Goal: Information Seeking & Learning: Learn about a topic

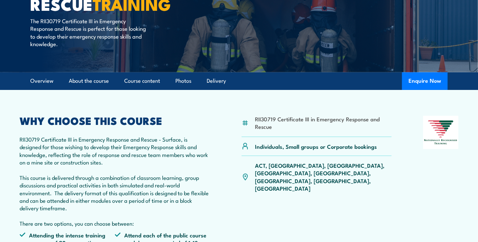
scroll to position [116, 0]
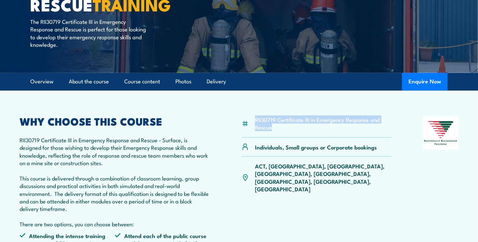
drag, startPoint x: 277, startPoint y: 131, endPoint x: 251, endPoint y: 117, distance: 29.2
click at [251, 117] on div "RII30719 Certificate III in Emergency Response and Rescue" at bounding box center [317, 126] width 150 height 21
copy div "RII30719 Certificate III in Emergency Response and Rescue"
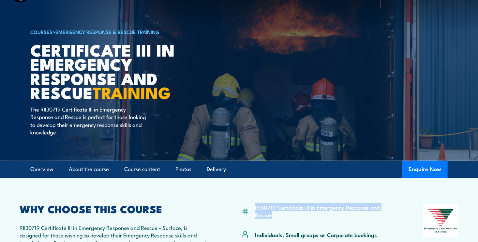
scroll to position [0, 0]
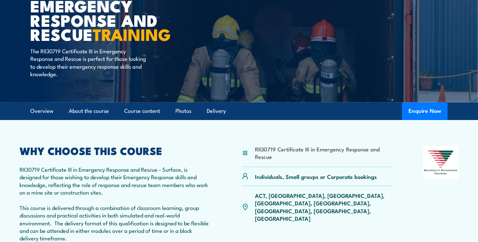
click at [208, 190] on p "RII30719 Certificate III in Emergency Response and Rescue - Surface, is designe…" at bounding box center [115, 211] width 191 height 92
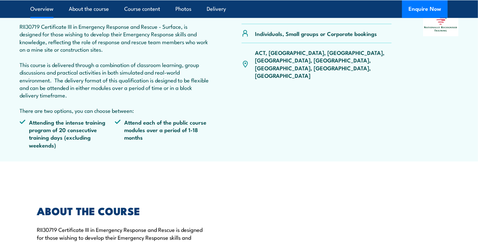
scroll to position [184, 0]
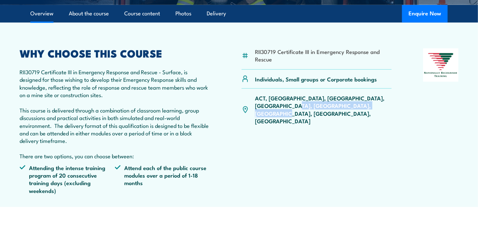
drag, startPoint x: 255, startPoint y: 97, endPoint x: 351, endPoint y: 104, distance: 97.2
click at [351, 104] on div "ACT, [GEOGRAPHIC_DATA], [GEOGRAPHIC_DATA], [GEOGRAPHIC_DATA], [GEOGRAPHIC_DATA]…" at bounding box center [317, 109] width 150 height 42
copy p "ACT, [GEOGRAPHIC_DATA], [GEOGRAPHIC_DATA], [GEOGRAPHIC_DATA], [GEOGRAPHIC_DATA]…"
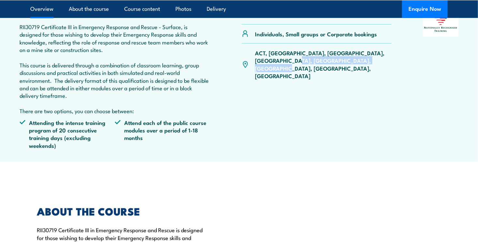
scroll to position [230, 0]
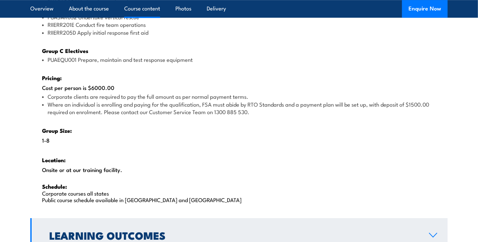
scroll to position [960, 0]
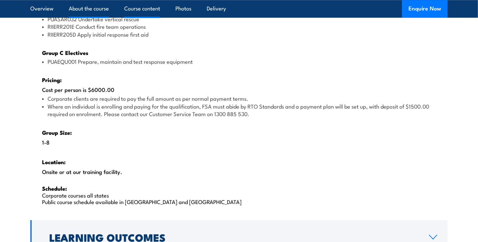
click at [107, 13] on link "About the course" at bounding box center [89, 8] width 40 height 17
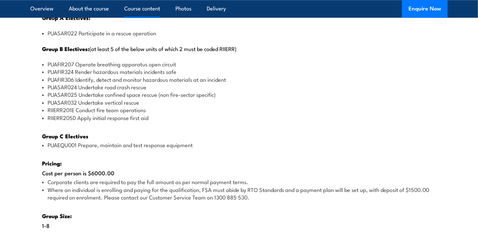
scroll to position [877, 0]
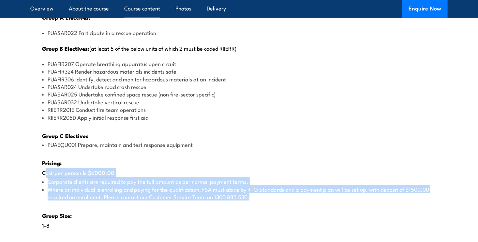
drag, startPoint x: 41, startPoint y: 171, endPoint x: 250, endPoint y: 201, distance: 210.4
click at [250, 201] on div "There are two options, you can choose between: INTENSIVE - Attending the intens…" at bounding box center [239, 68] width 418 height 464
copy div "Cost per person is $6000.00 Corporate clients are required to pay the full amou…"
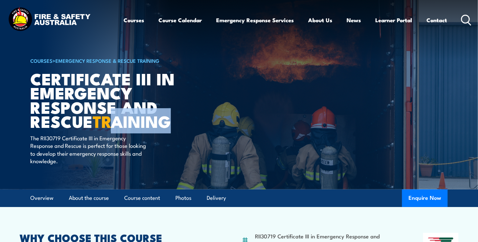
drag, startPoint x: 180, startPoint y: 122, endPoint x: 114, endPoint y: 128, distance: 66.5
click at [114, 128] on h1 "Certificate III in Emergency Response and Rescue TRAINING" at bounding box center [110, 99] width 161 height 56
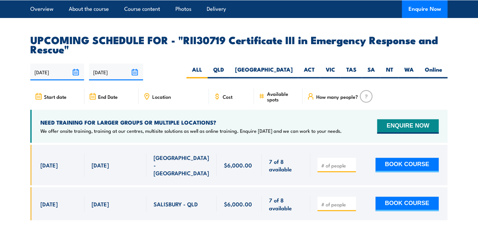
scroll to position [1505, 0]
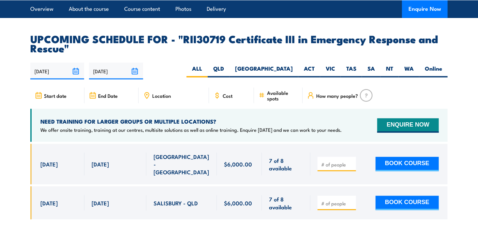
drag, startPoint x: 39, startPoint y: 150, endPoint x: 223, endPoint y: 149, distance: 183.7
click at [223, 149] on div "[DATE] - [DATE]" at bounding box center [239, 164] width 418 height 40
copy div "11 Nov, 2025 5 Dec, 2025 NORTH LAKE - WA 7 of 8 available $6,000.00"
drag, startPoint x: 42, startPoint y: 185, endPoint x: 127, endPoint y: 188, distance: 84.9
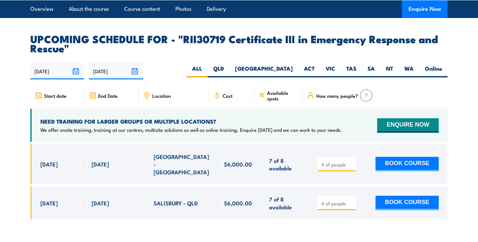
click at [127, 188] on div "[DATE] - [DATE]" at bounding box center [239, 202] width 418 height 33
copy div "28 Oct, 2025 21 Nov, 2025"
